Goal: Feedback & Contribution: Submit feedback/report problem

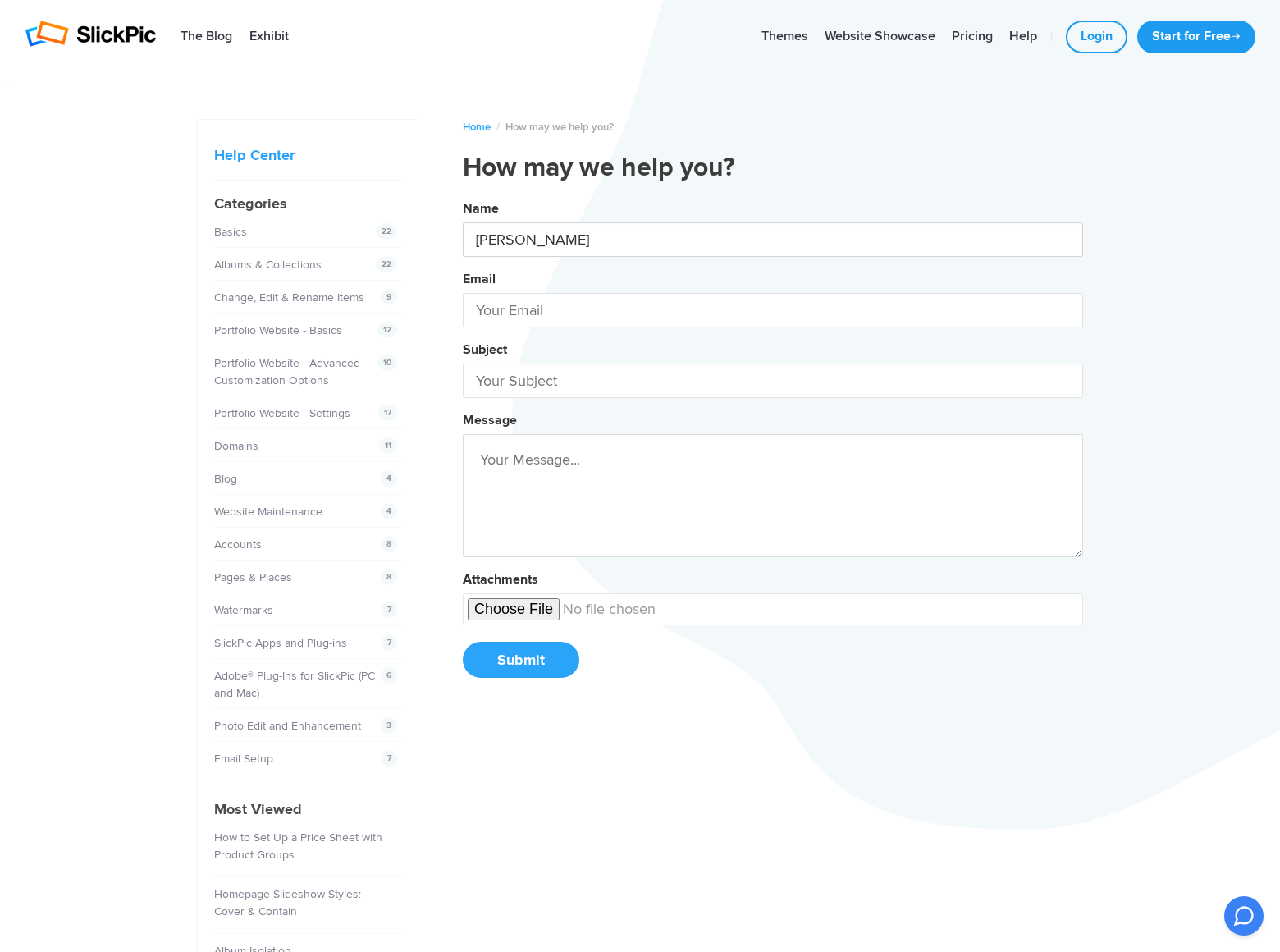
click at [463, 195] on button "Name [PERSON_NAME] Email Subject Message Attachments Submit" at bounding box center [772, 445] width 620 height 501
type input "[PERSON_NAME]"
type input "[PERSON_NAME][EMAIL_ADDRESS][DOMAIN_NAME]"
type input "DominatingKeywords"
click at [463, 195] on button "Name [PERSON_NAME] Email [PERSON_NAME][EMAIL_ADDRESS][DOMAIN_NAME] Subject Domi…" at bounding box center [772, 445] width 620 height 501
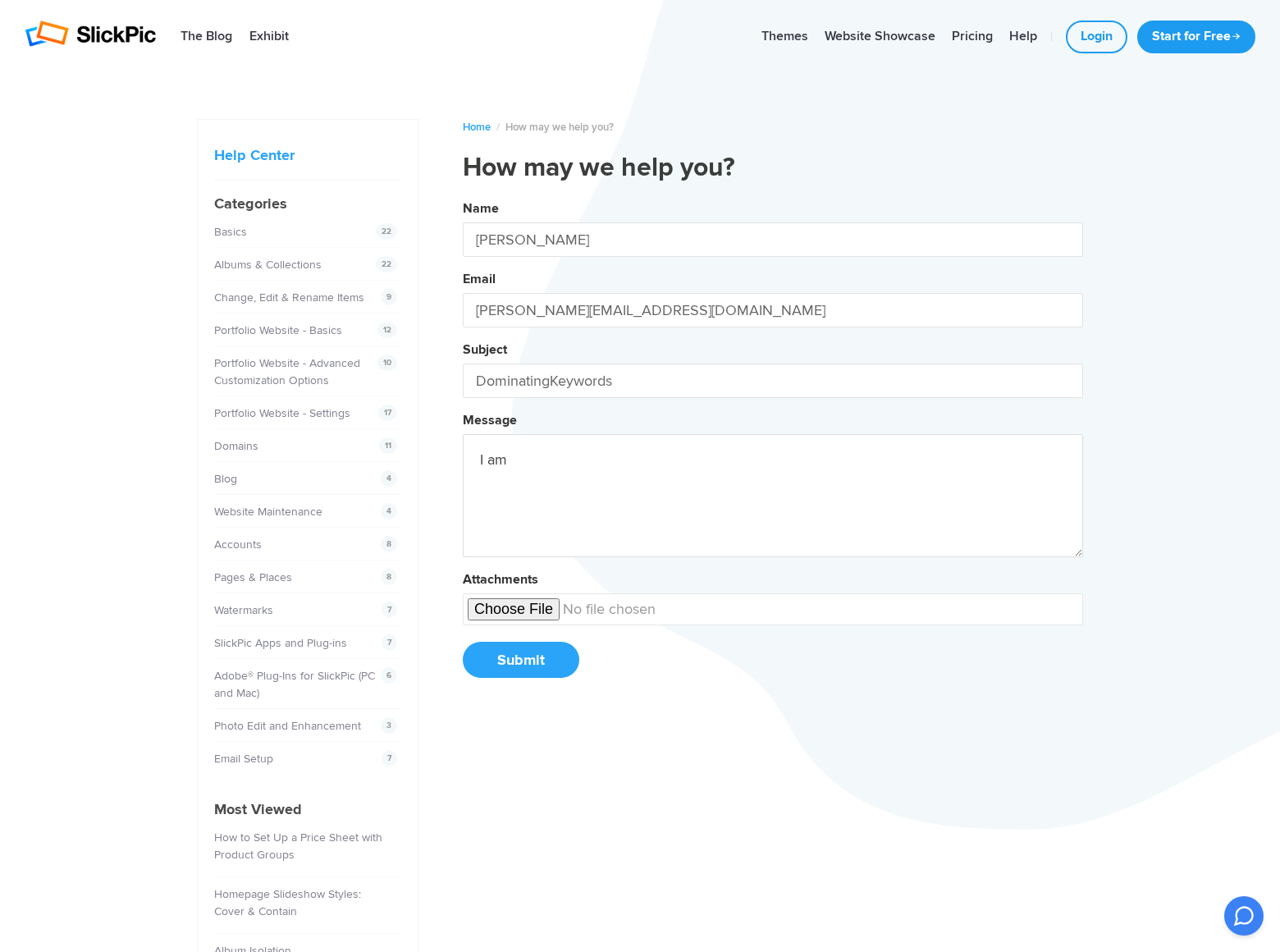
click at [463, 195] on button "Name [PERSON_NAME] Email [PERSON_NAME][EMAIL_ADDRESS][DOMAIN_NAME] Subject Domi…" at bounding box center [772, 445] width 620 height 501
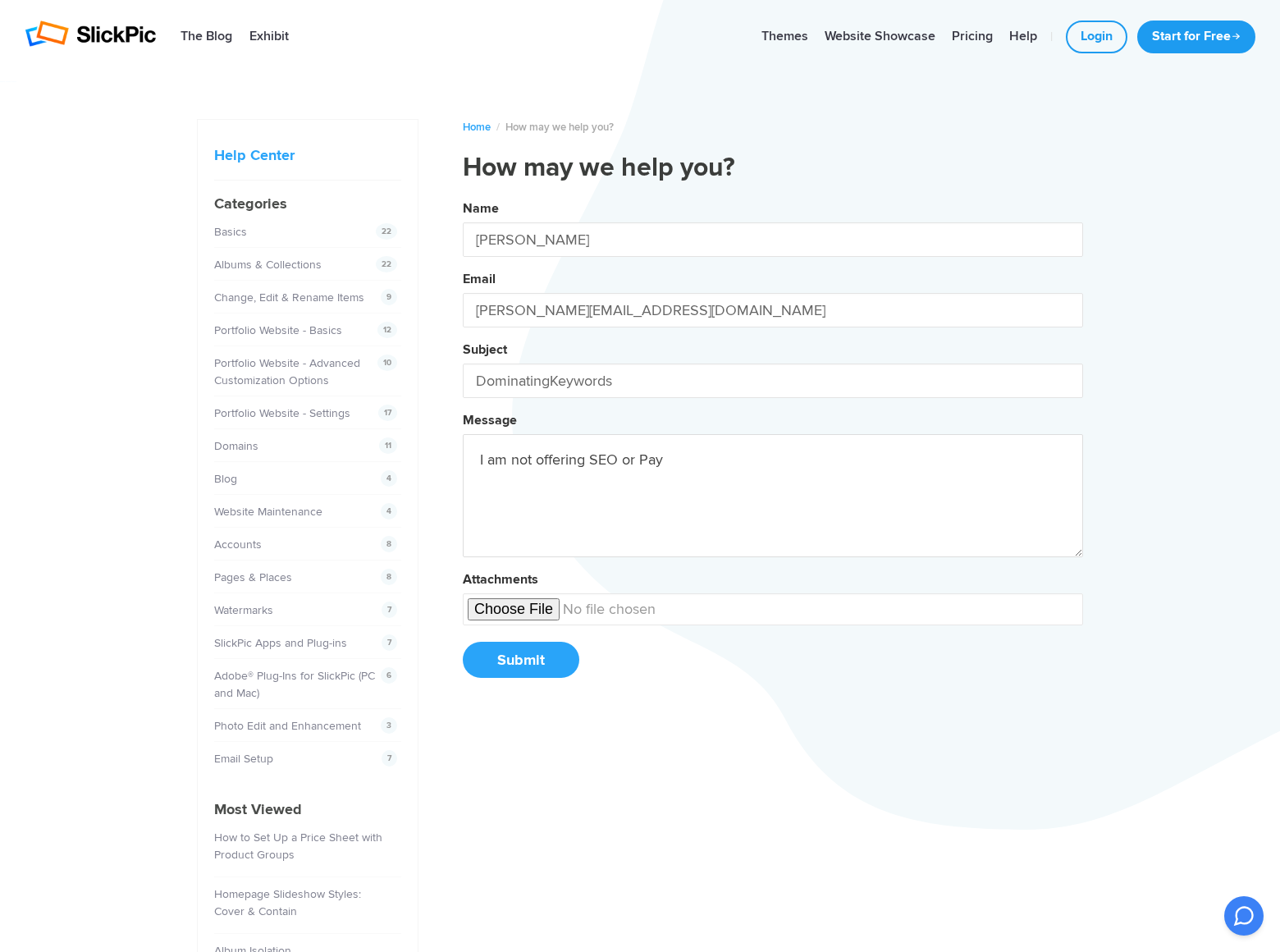
click at [463, 195] on button "Name [PERSON_NAME] Email [PERSON_NAME][EMAIL_ADDRESS][DOMAIN_NAME] Subject Domi…" at bounding box center [772, 445] width 620 height 501
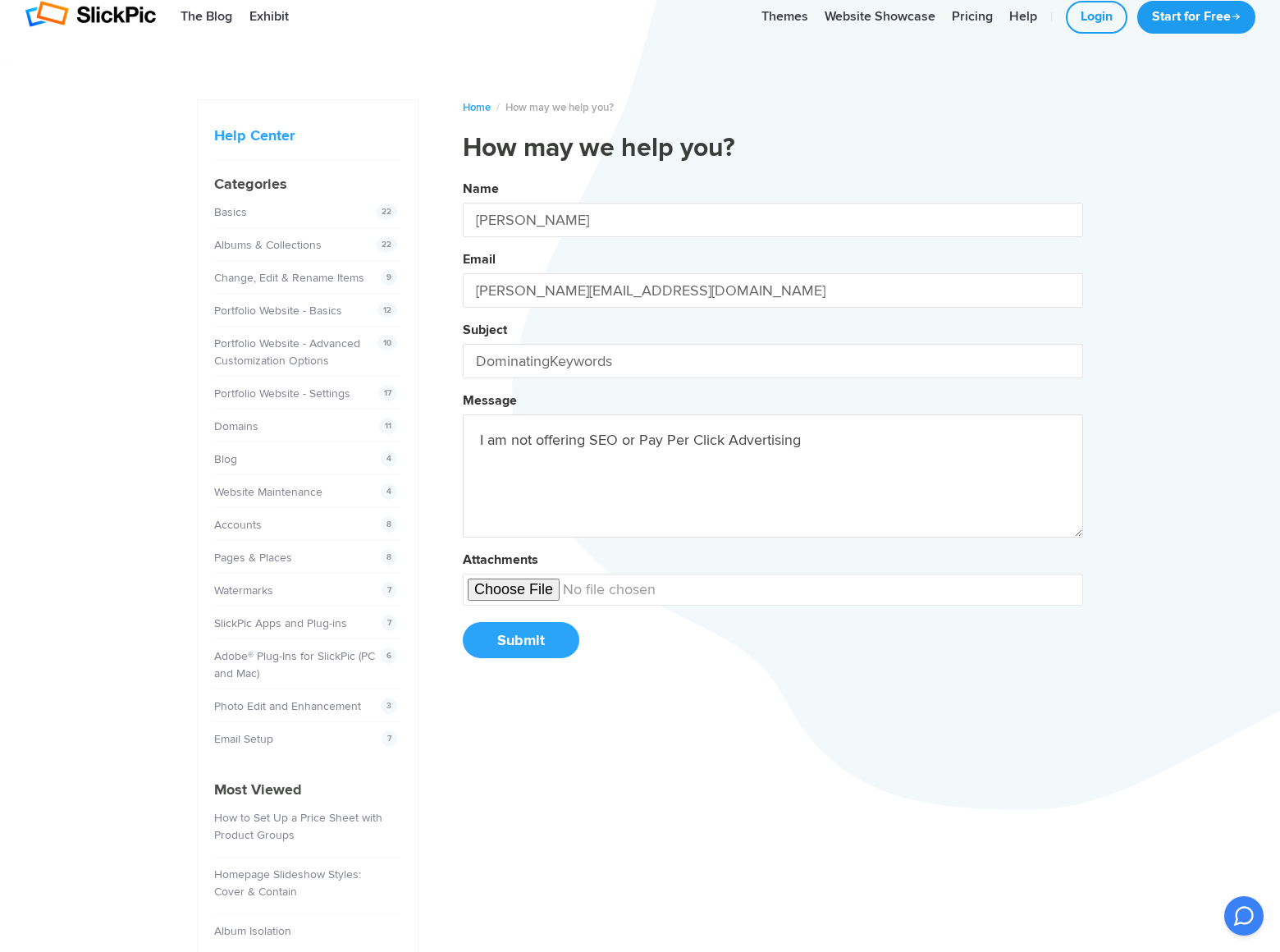
click at [463, 175] on button "Name [PERSON_NAME] Email [PERSON_NAME][EMAIL_ADDRESS][DOMAIN_NAME] Subject Domi…" at bounding box center [772, 425] width 620 height 501
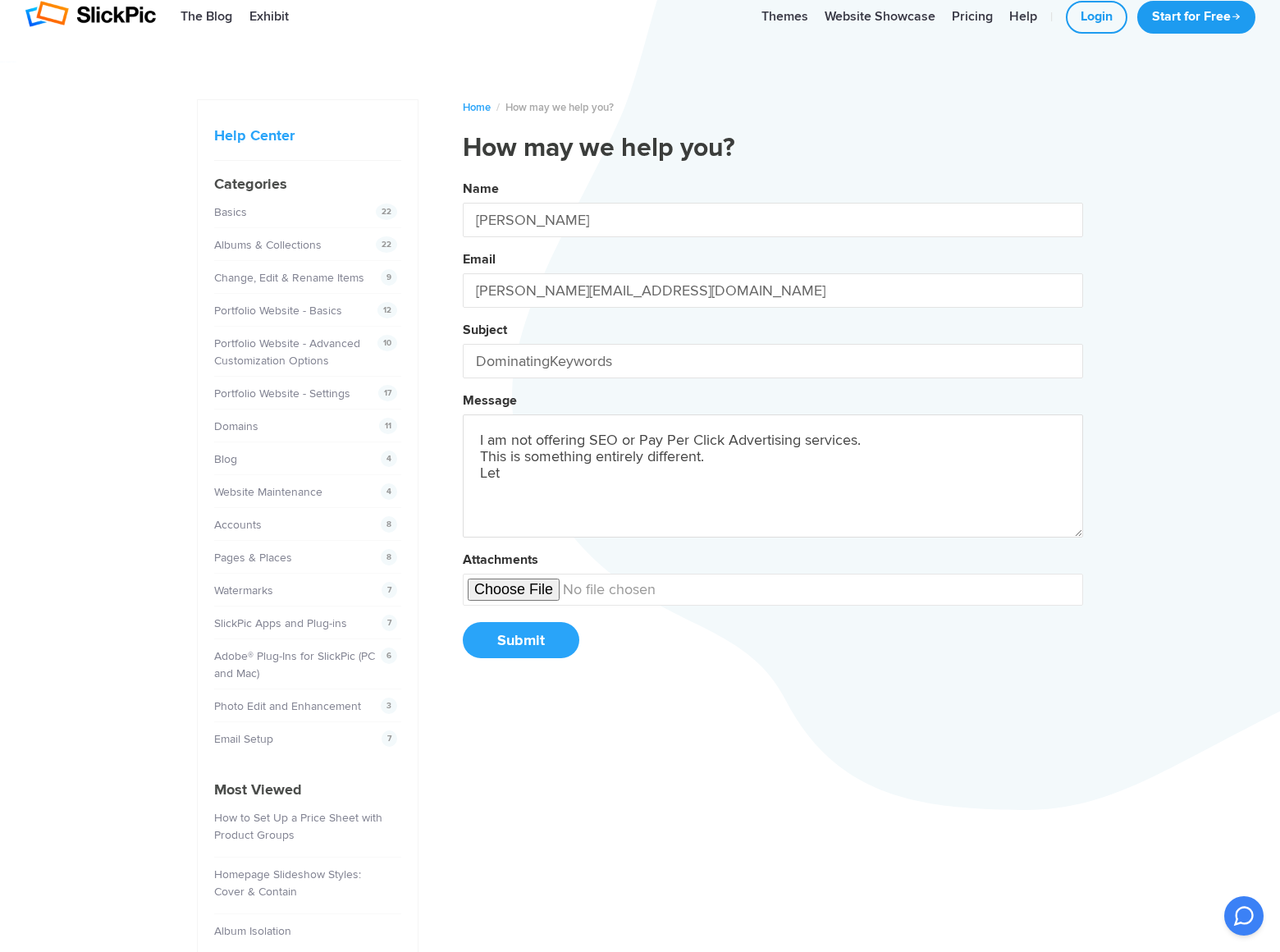
click at [463, 175] on button "Name [PERSON_NAME] Email [PERSON_NAME][EMAIL_ADDRESS][DOMAIN_NAME] Subject Domi…" at bounding box center [772, 425] width 620 height 501
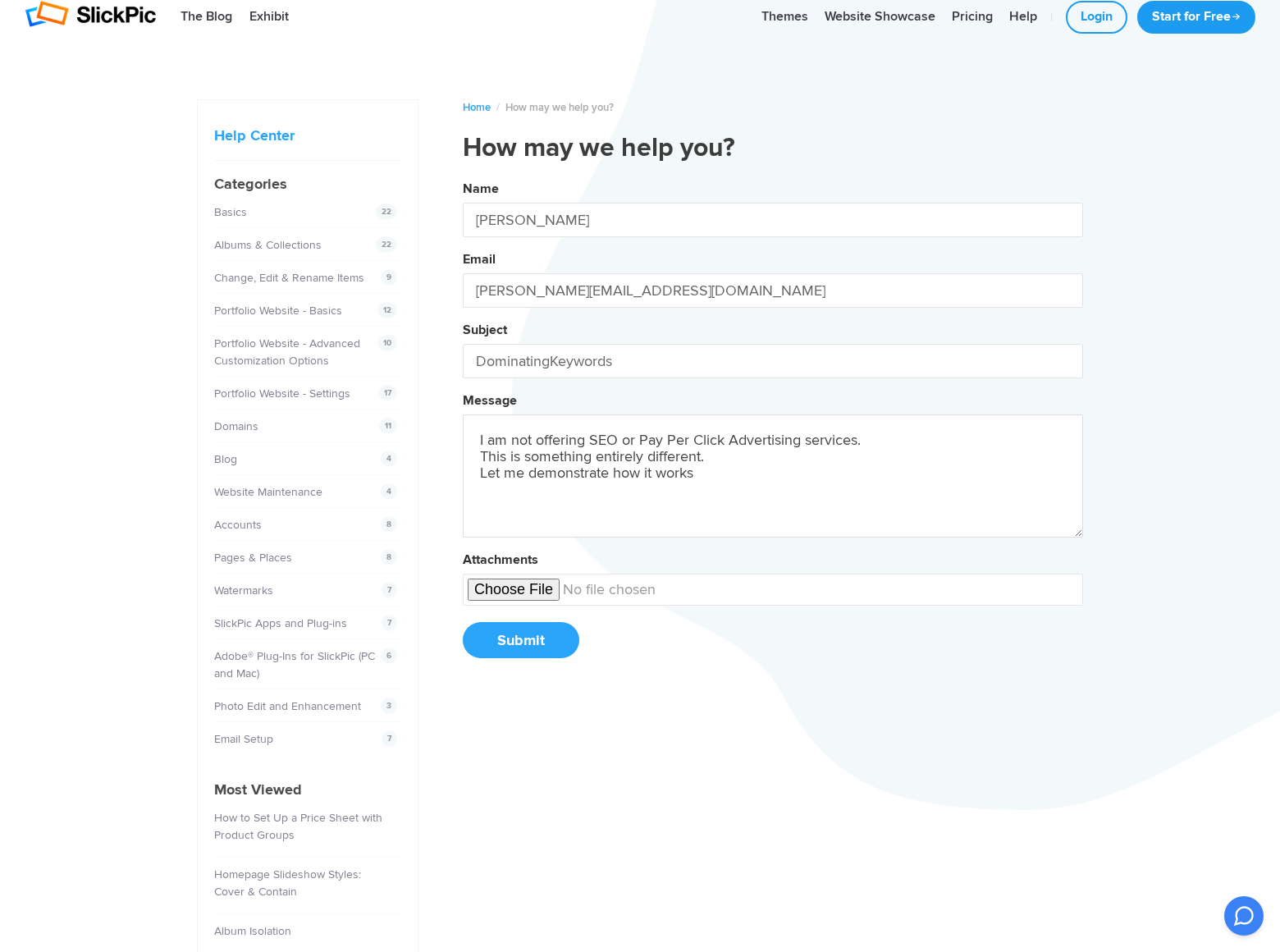
click at [463, 175] on button "Name [PERSON_NAME] Email [PERSON_NAME][EMAIL_ADDRESS][DOMAIN_NAME] Subject Domi…" at bounding box center [772, 425] width 620 height 501
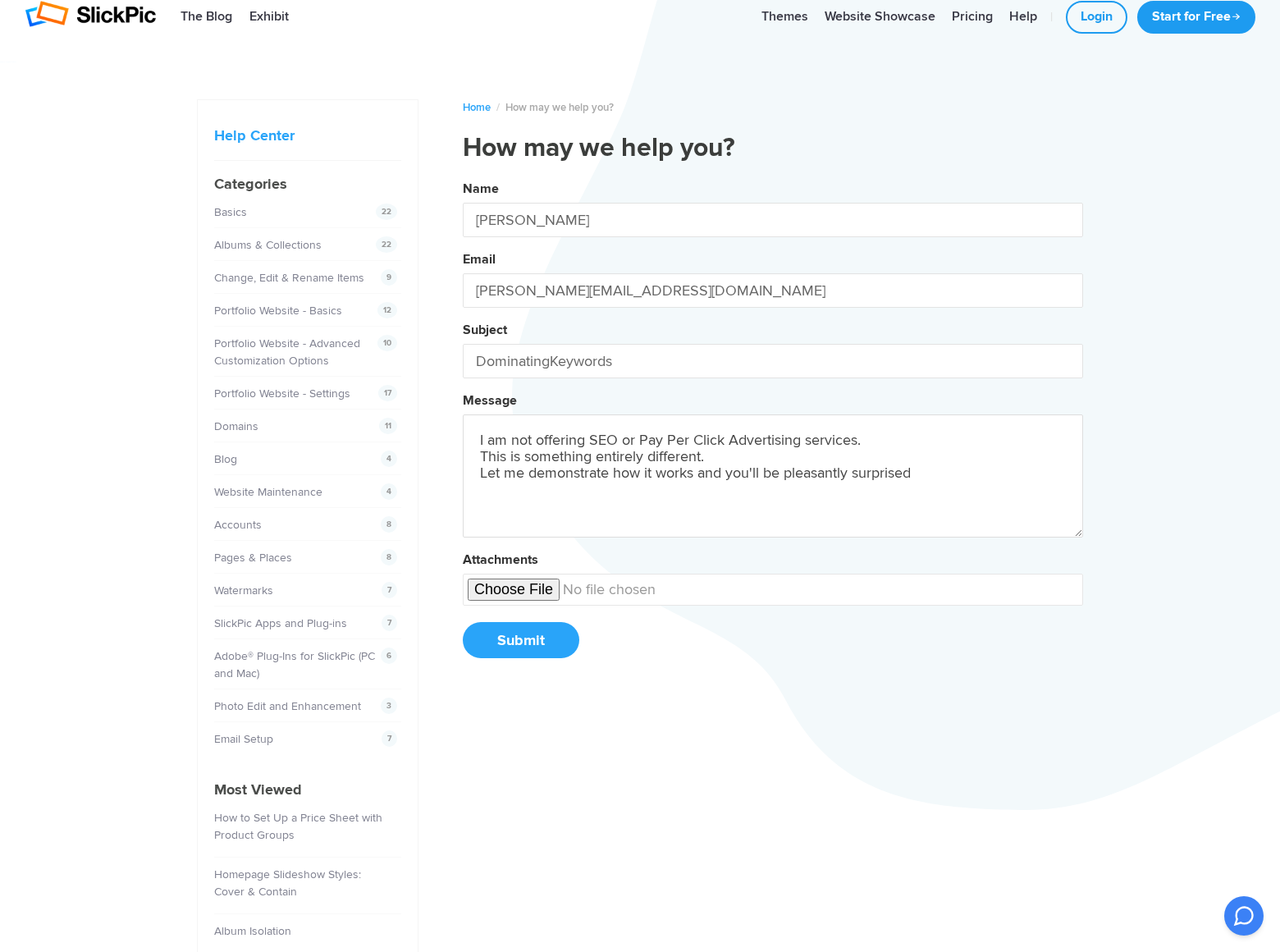
click at [463, 175] on button "Name [PERSON_NAME] Email [PERSON_NAME][EMAIL_ADDRESS][DOMAIN_NAME] Subject Domi…" at bounding box center [772, 425] width 620 height 501
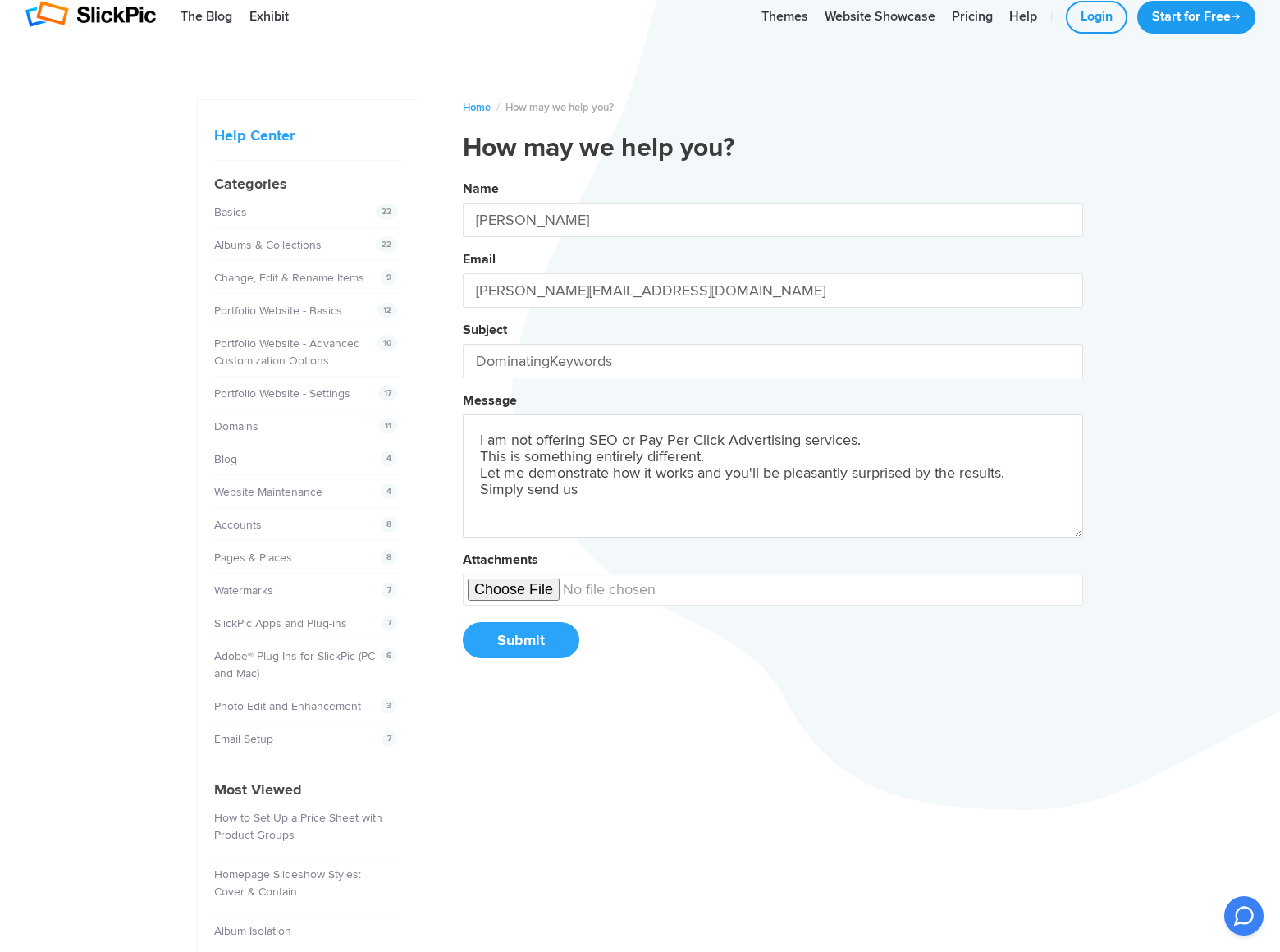
click at [463, 175] on button "Name [PERSON_NAME] Email [PERSON_NAME][EMAIL_ADDRESS][DOMAIN_NAME] Subject Domi…" at bounding box center [772, 425] width 620 height 501
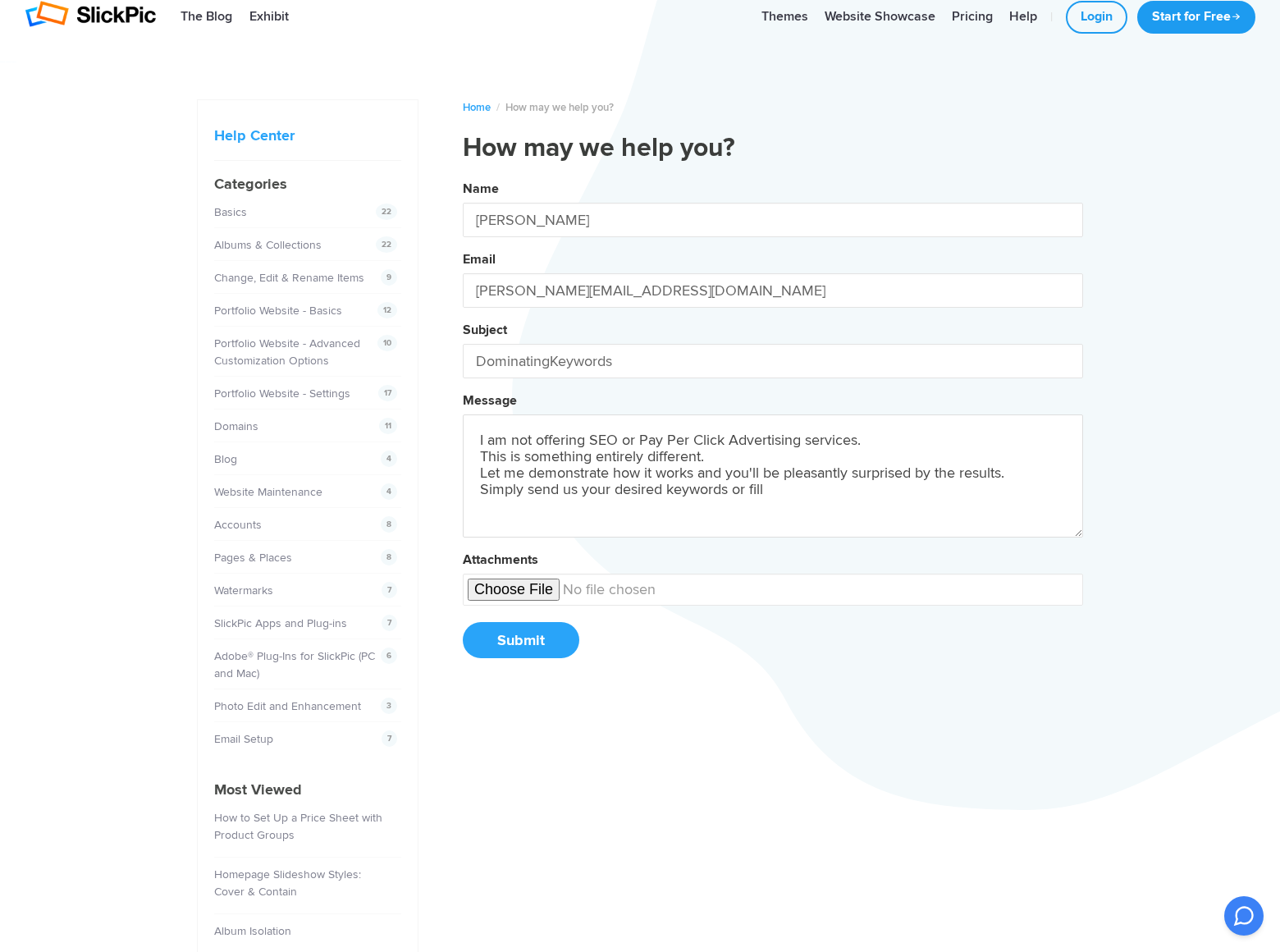
click at [463, 175] on button "Name [PERSON_NAME] Email [PERSON_NAME][EMAIL_ADDRESS][DOMAIN_NAME] Subject Domi…" at bounding box center [772, 425] width 620 height 501
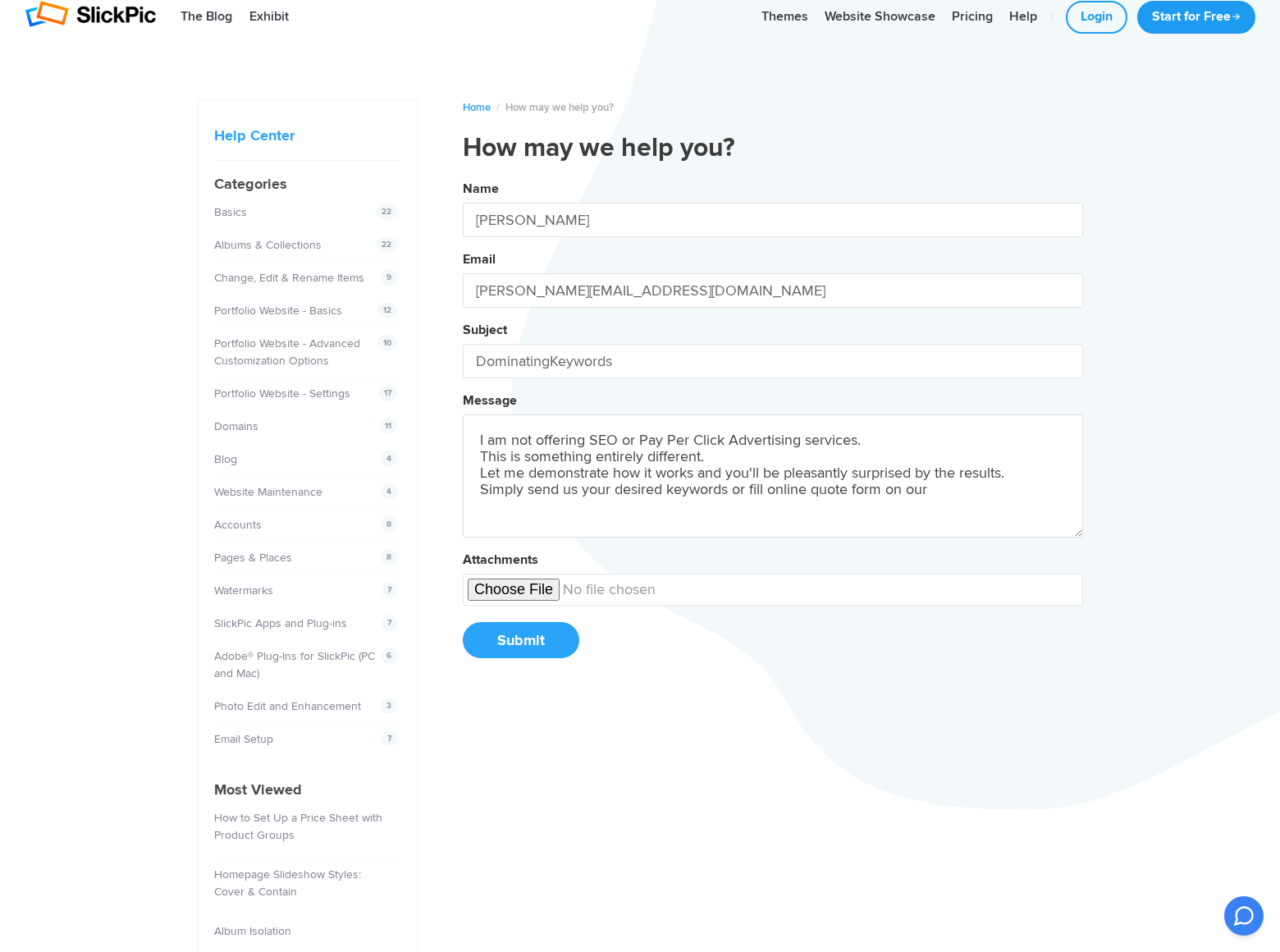
click at [463, 175] on button "Name [PERSON_NAME] Email [PERSON_NAME][EMAIL_ADDRESS][DOMAIN_NAME] Subject Domi…" at bounding box center [772, 425] width 620 height 501
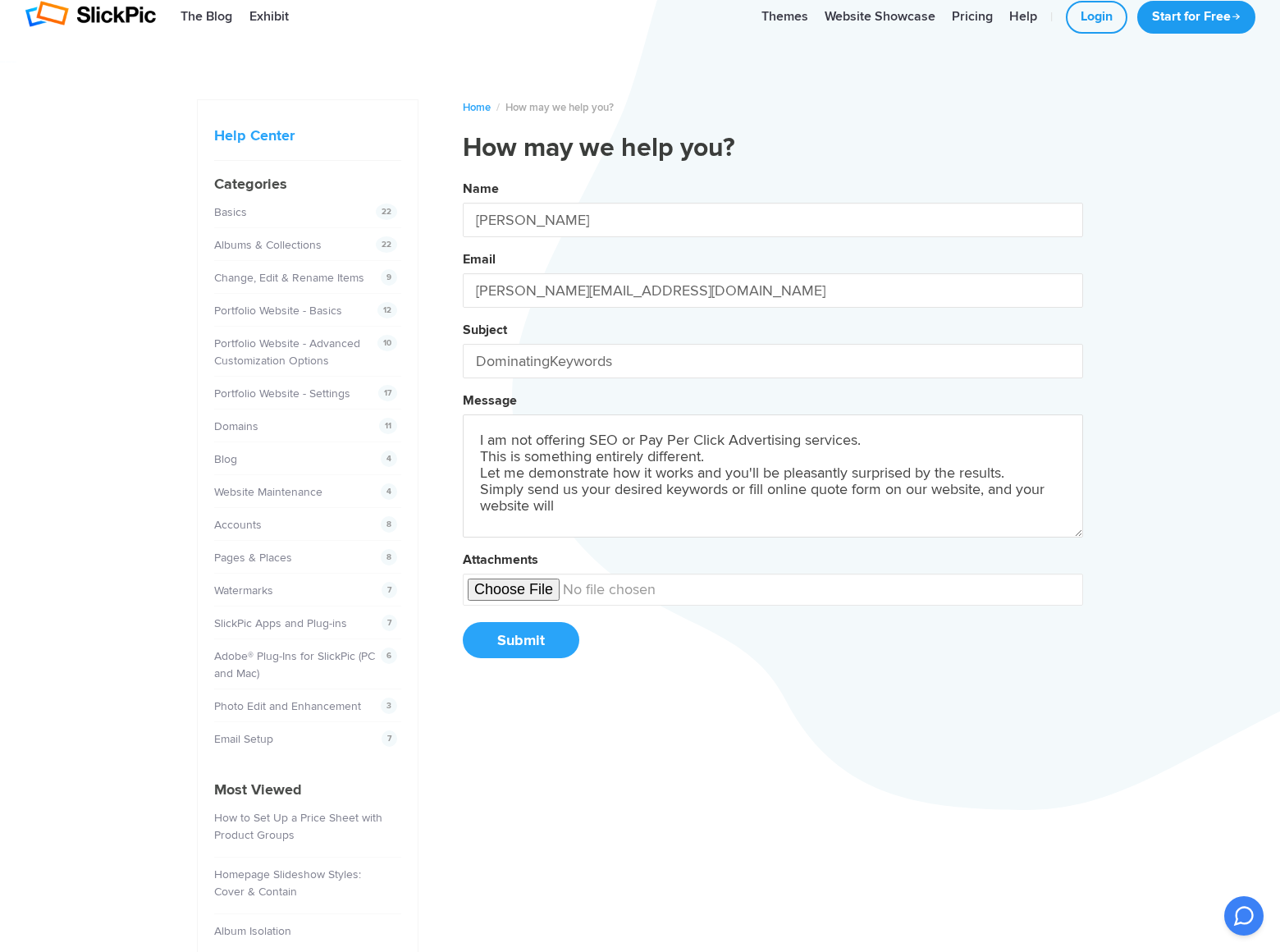
click at [463, 175] on button "Name [PERSON_NAME] Email [PERSON_NAME][EMAIL_ADDRESS][DOMAIN_NAME] Subject Domi…" at bounding box center [772, 425] width 620 height 501
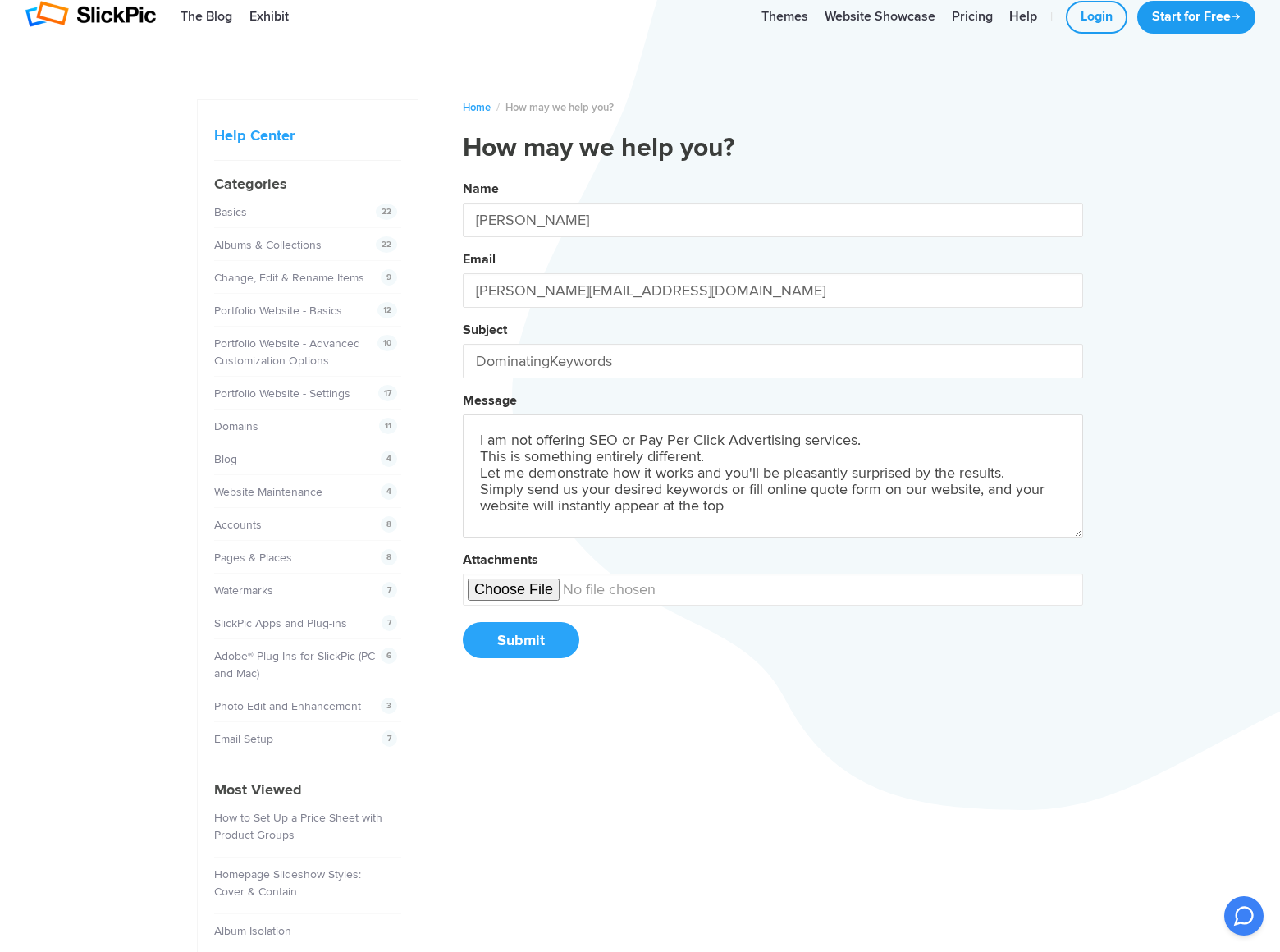
click at [463, 175] on button "Name [PERSON_NAME] Email [PERSON_NAME][EMAIL_ADDRESS][DOMAIN_NAME] Subject Domi…" at bounding box center [772, 425] width 620 height 501
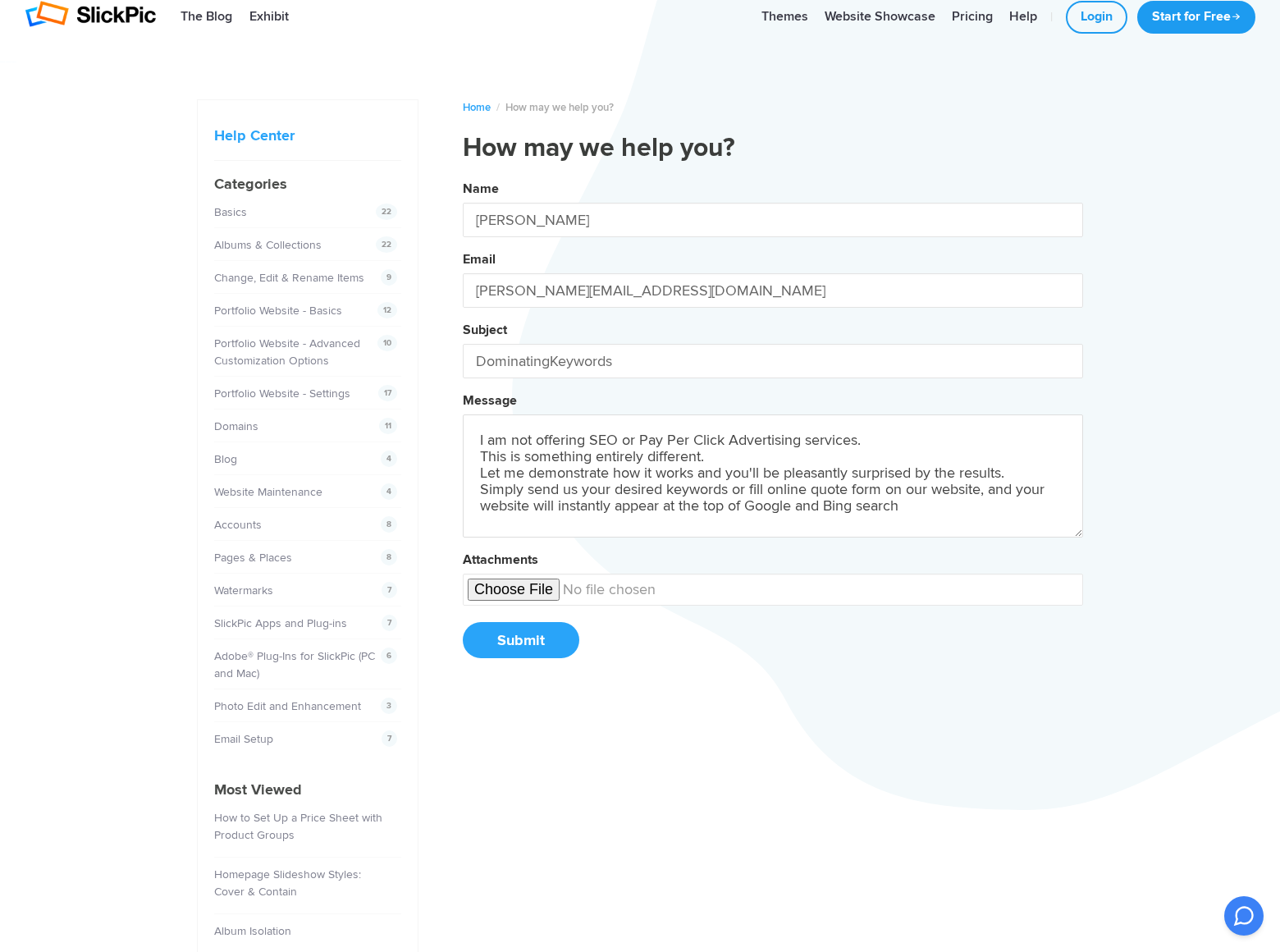
click at [463, 175] on button "Name [PERSON_NAME] Email [PERSON_NAME][EMAIL_ADDRESS][DOMAIN_NAME] Subject Domi…" at bounding box center [772, 425] width 620 height 501
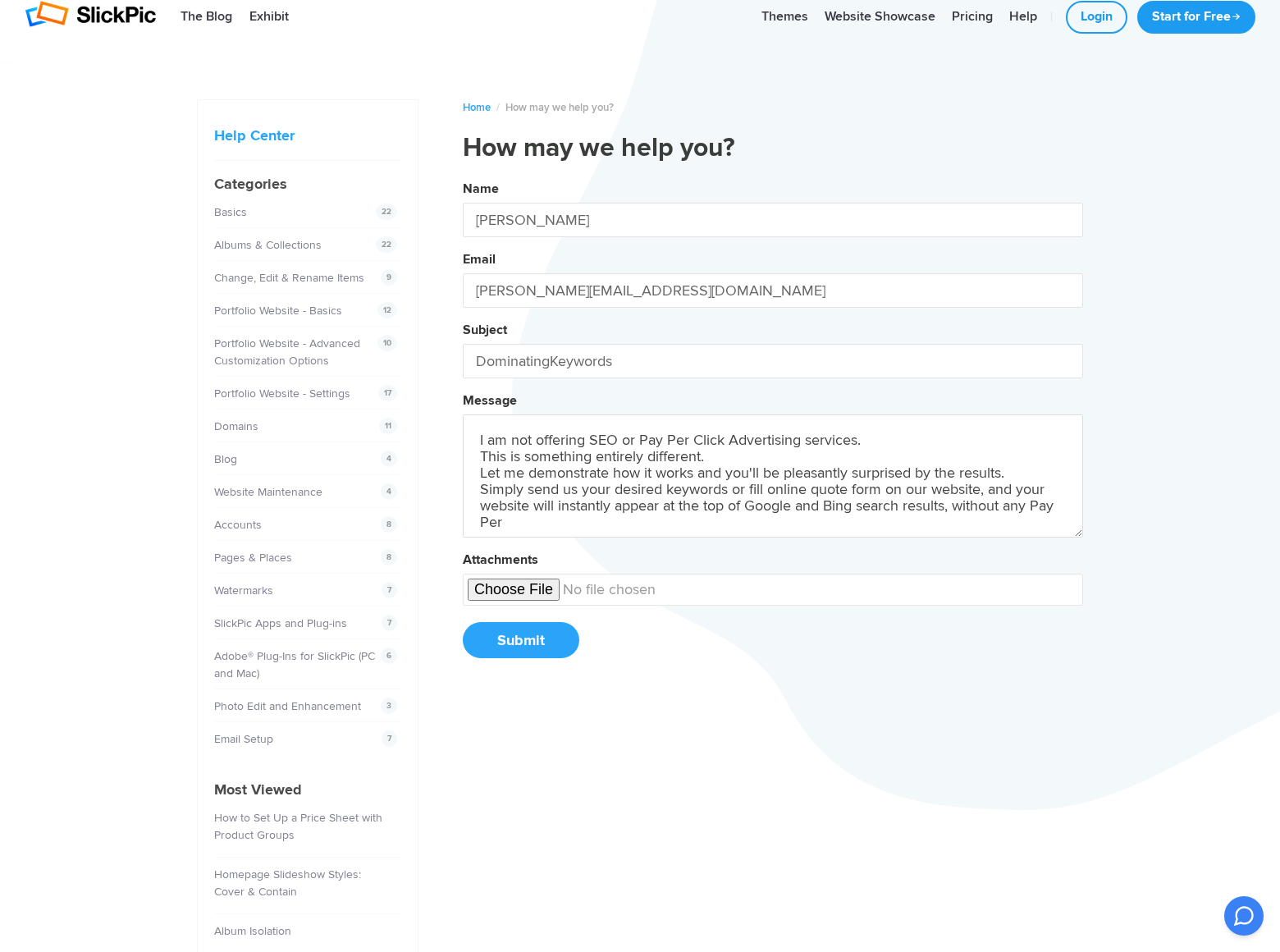
click at [463, 175] on button "Name [PERSON_NAME] Email [PERSON_NAME][EMAIL_ADDRESS][DOMAIN_NAME] Subject Domi…" at bounding box center [772, 425] width 620 height 501
type textarea "I am not offering SEO or Pay Per Click Advertising services. This is something …"
click at [520, 640] on button "Submit" at bounding box center [521, 640] width 117 height 36
